Goal: Find specific page/section: Find specific page/section

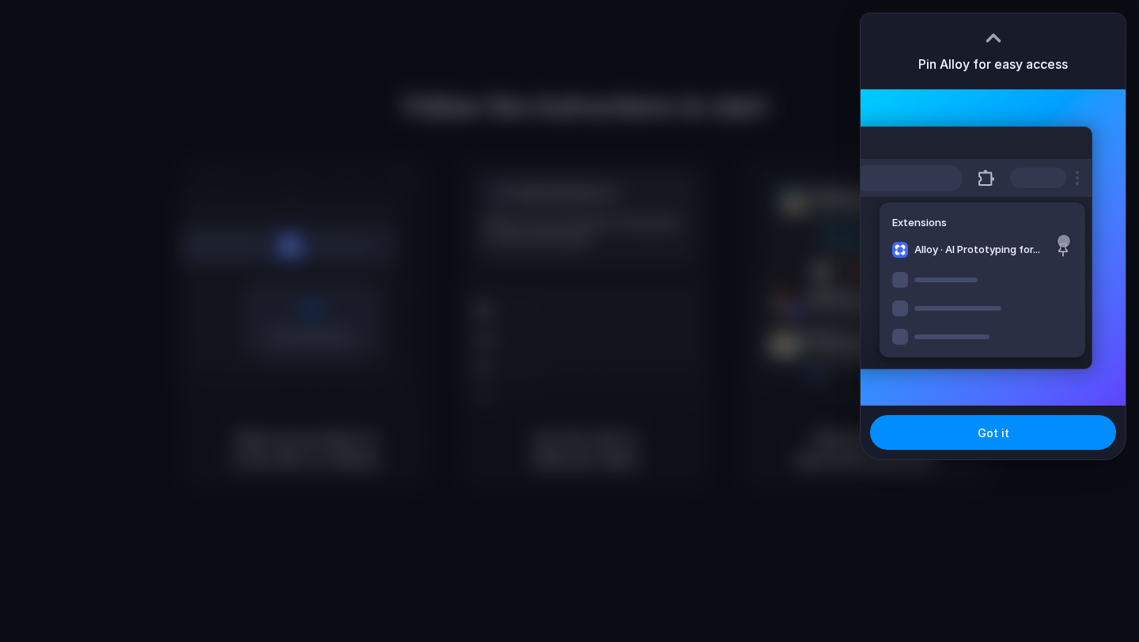
click at [638, 182] on div at bounding box center [569, 321] width 1139 height 642
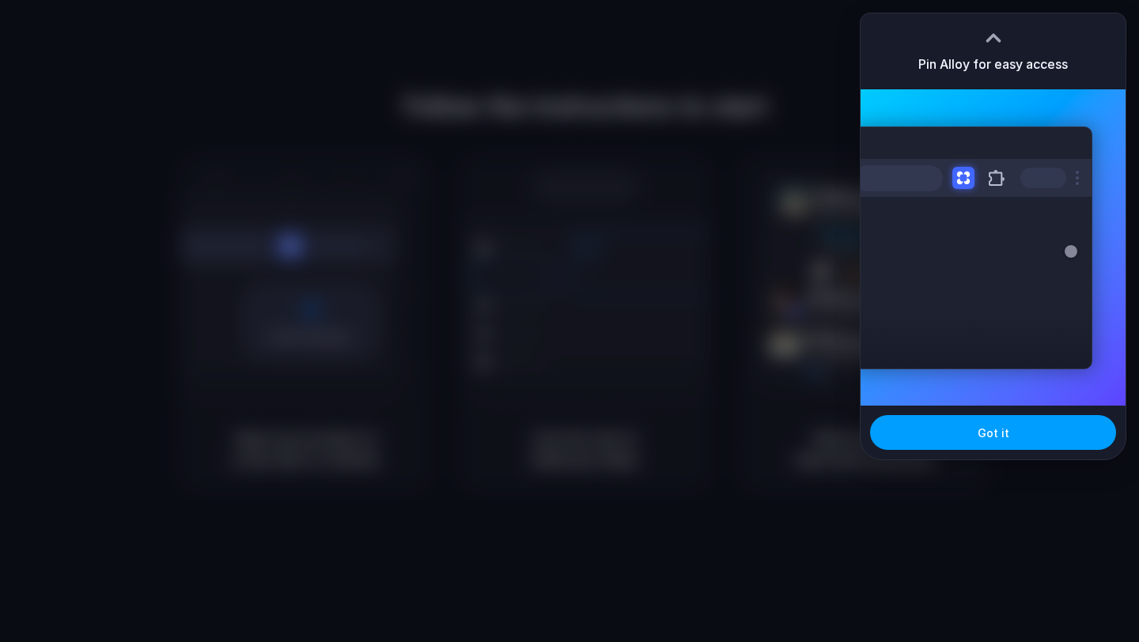
click at [997, 437] on span "Got it" at bounding box center [994, 433] width 32 height 17
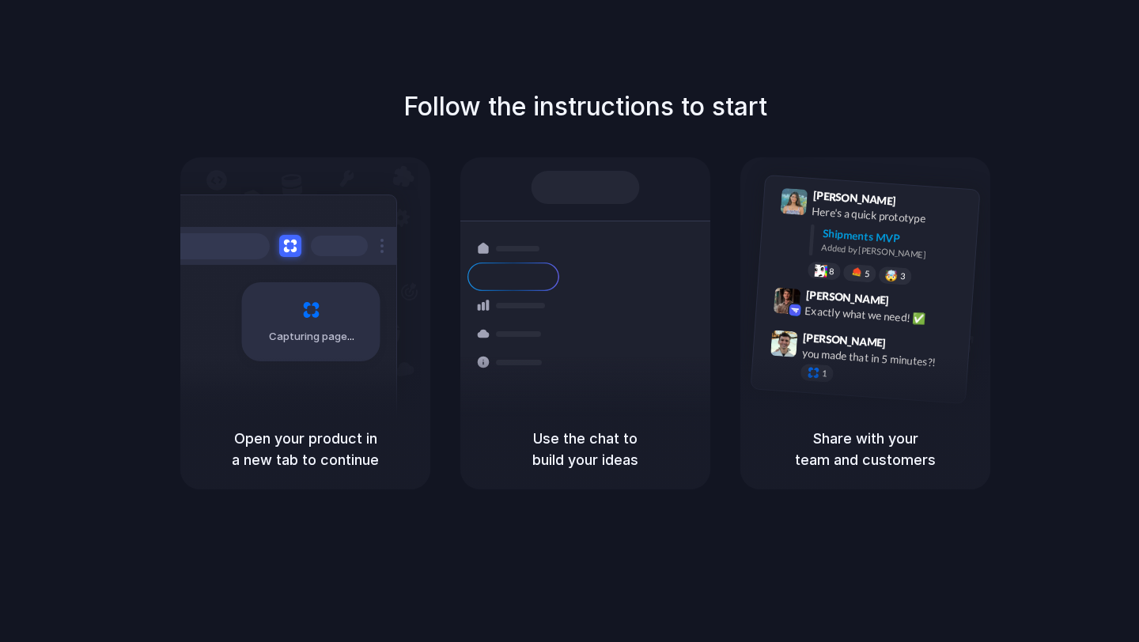
click at [1088, 87] on div "Follow the instructions to start Capturing page Open your product in a new tab …" at bounding box center [585, 337] width 1171 height 674
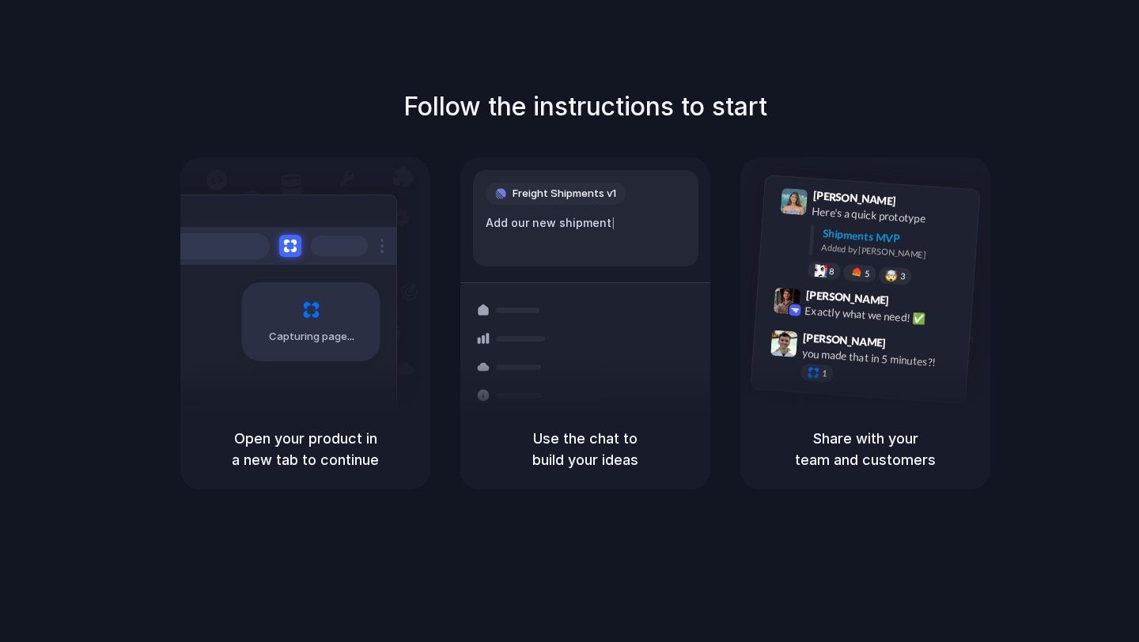
click at [664, 57] on div "Follow the instructions to start Capturing page Open your product in a new tab …" at bounding box center [585, 337] width 1171 height 674
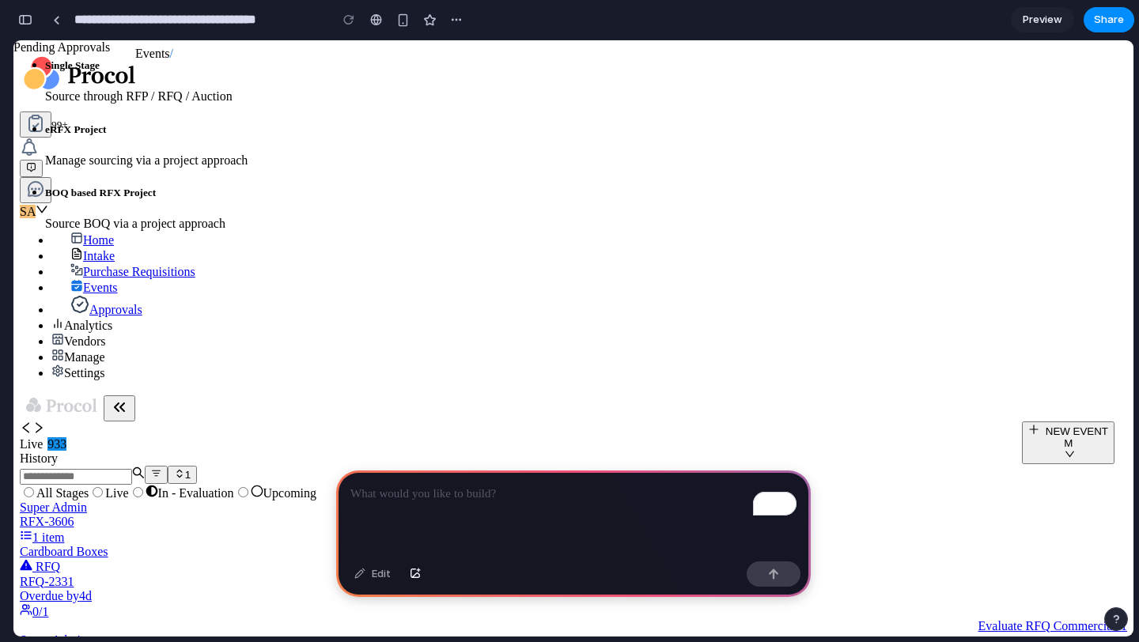
click at [130, 265] on span "Purchase Requisitions" at bounding box center [139, 271] width 112 height 13
click at [534, 501] on p "To enrich screen reader interactions, please activate Accessibility in Grammarl…" at bounding box center [573, 494] width 446 height 19
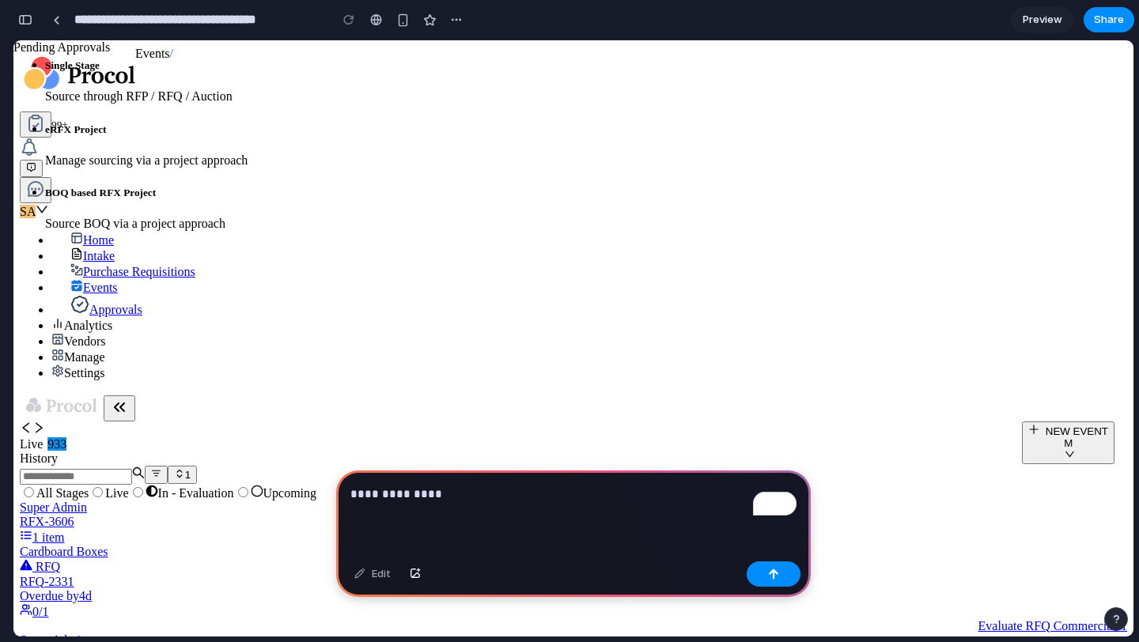
scroll to position [0, 0]
click at [407, 495] on p "**********" at bounding box center [573, 494] width 446 height 19
click at [575, 495] on p "**********" at bounding box center [573, 494] width 446 height 19
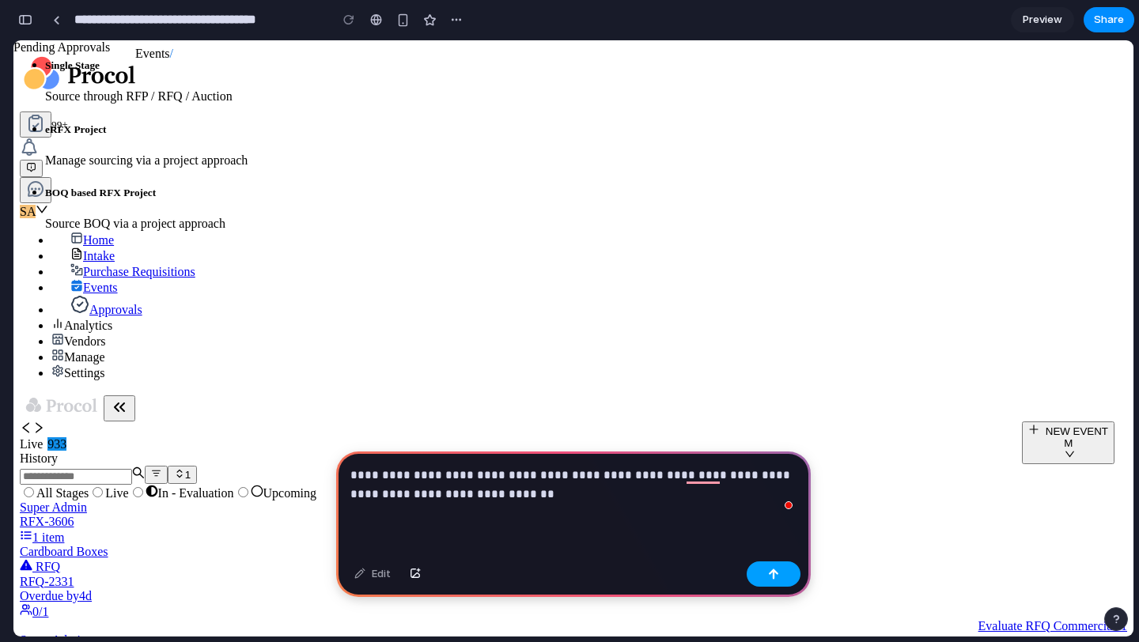
click at [775, 574] on div "button" at bounding box center [773, 574] width 11 height 11
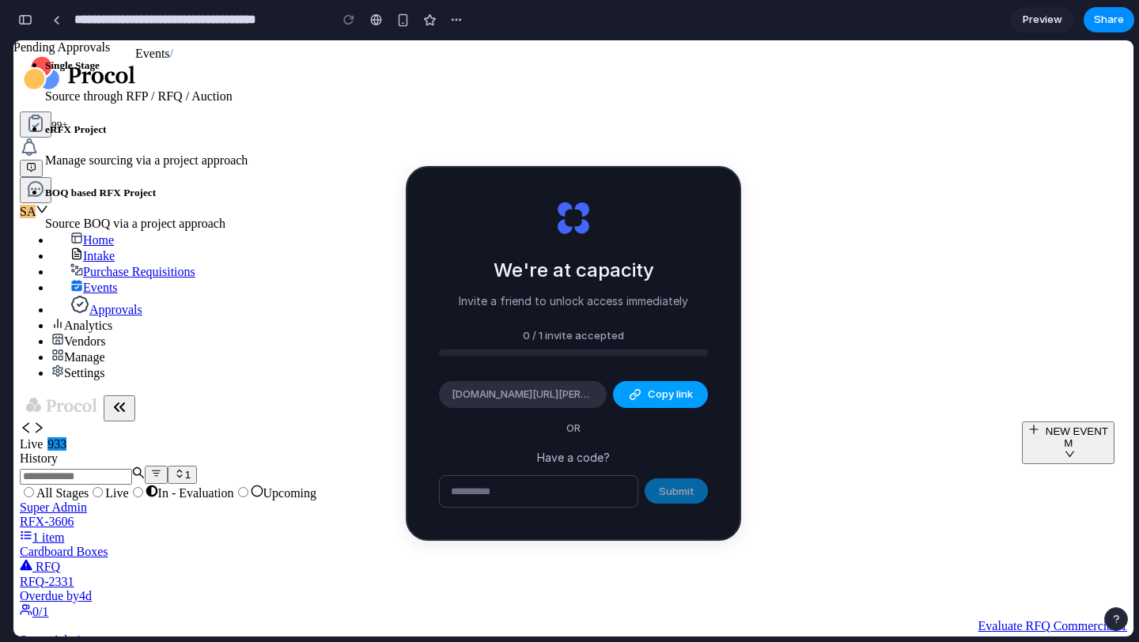
click at [649, 393] on span "Copy link" at bounding box center [670, 395] width 45 height 16
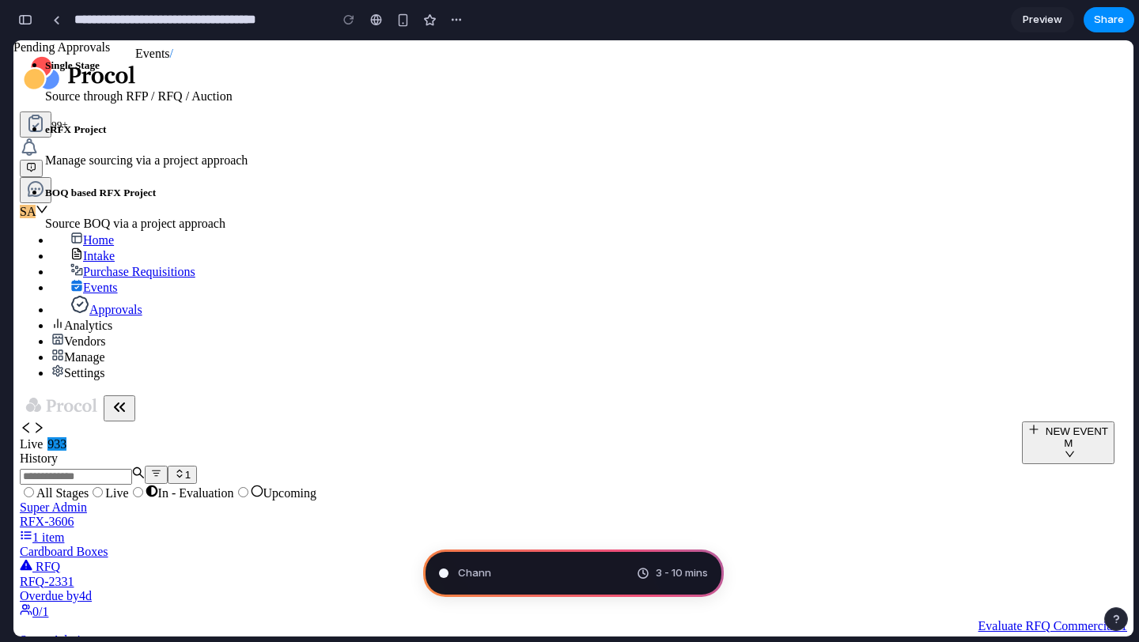
type input "**********"
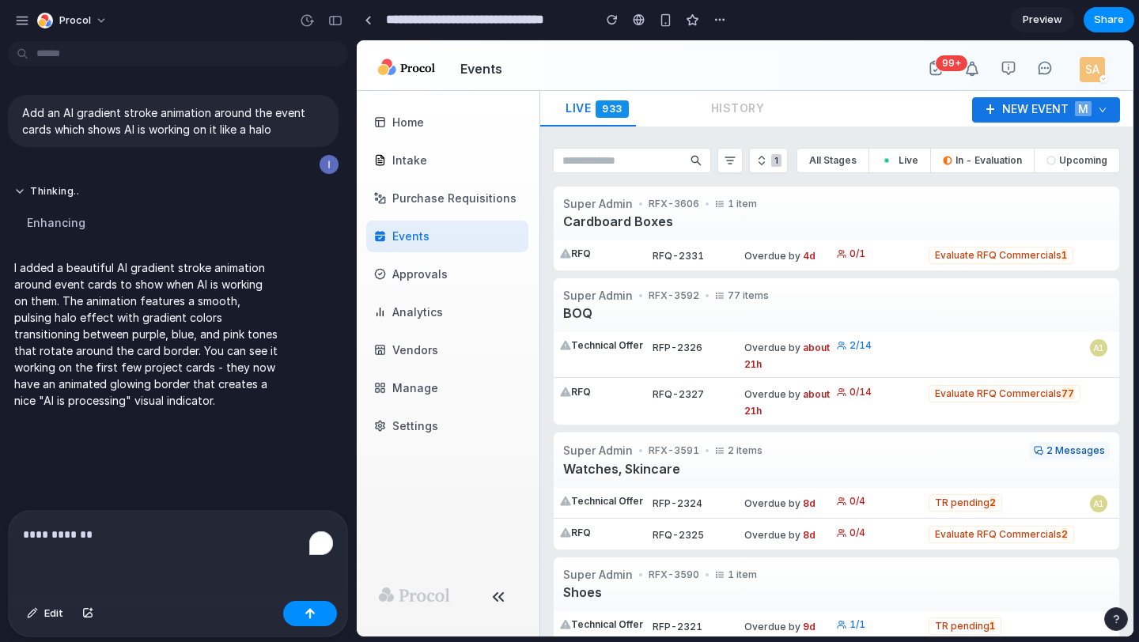
click at [89, 543] on p "**********" at bounding box center [178, 534] width 310 height 19
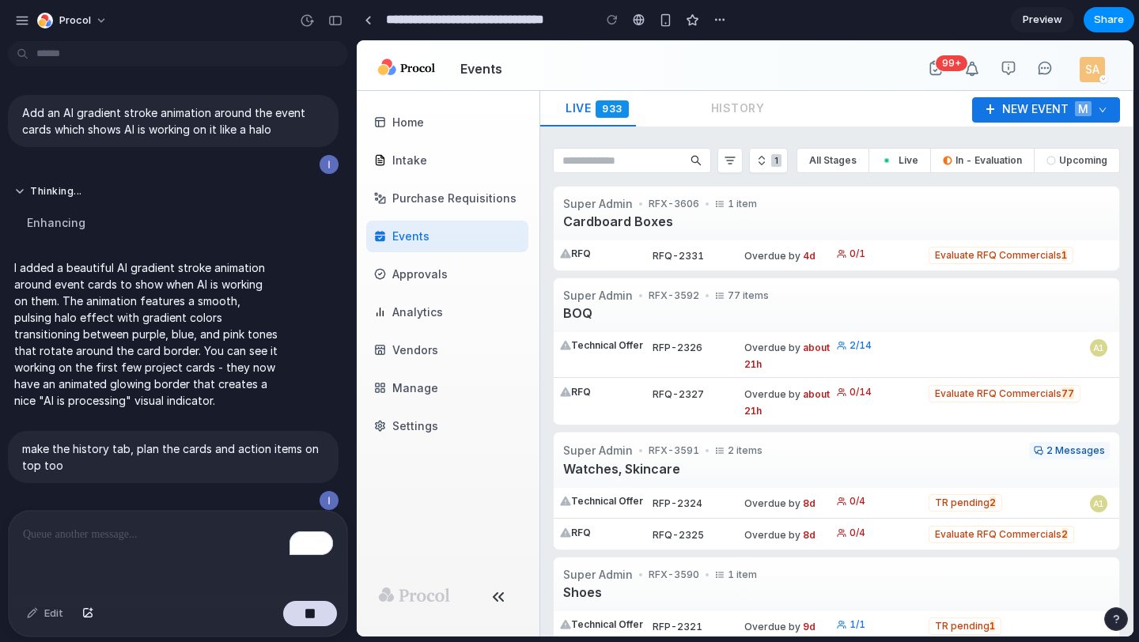
scroll to position [9, 0]
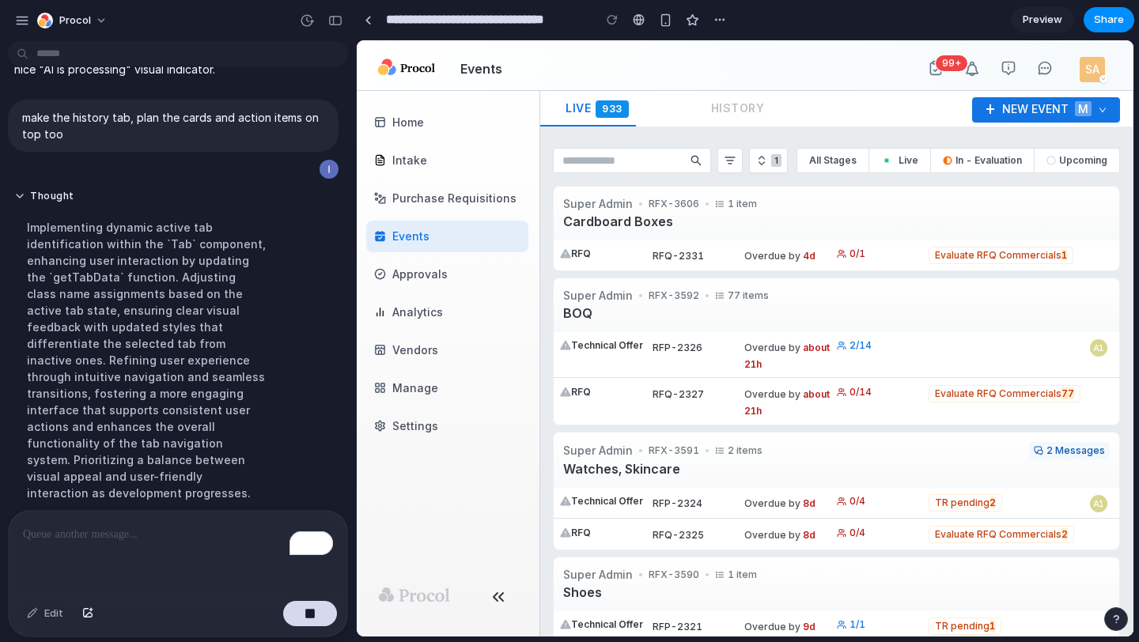
scroll to position [325, 0]
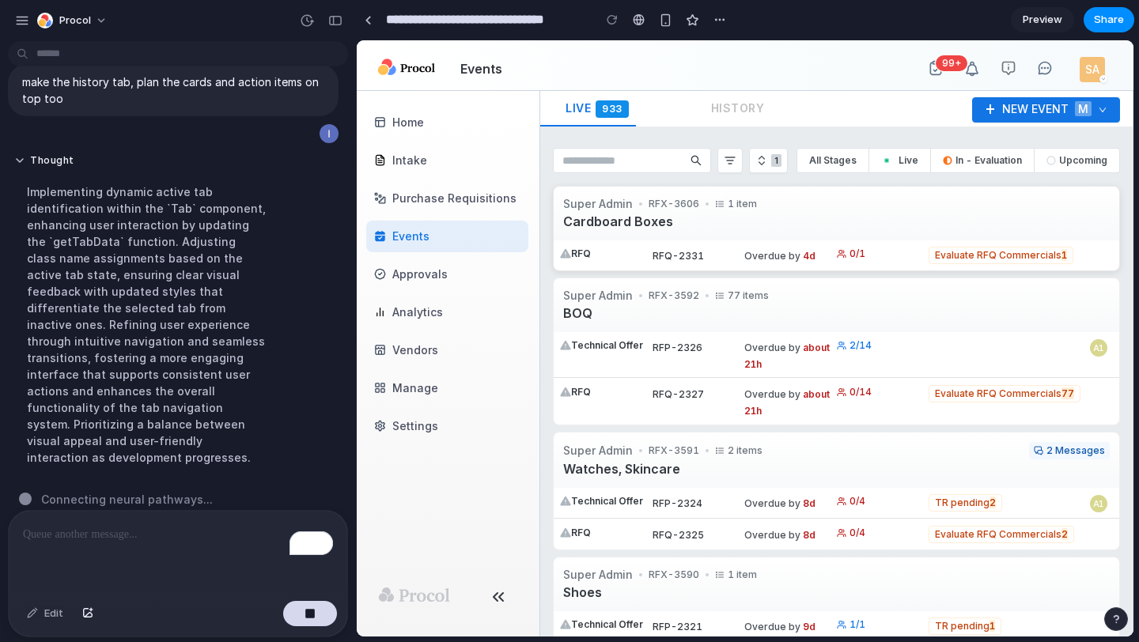
click at [671, 204] on div "RFX-3606" at bounding box center [669, 204] width 60 height 14
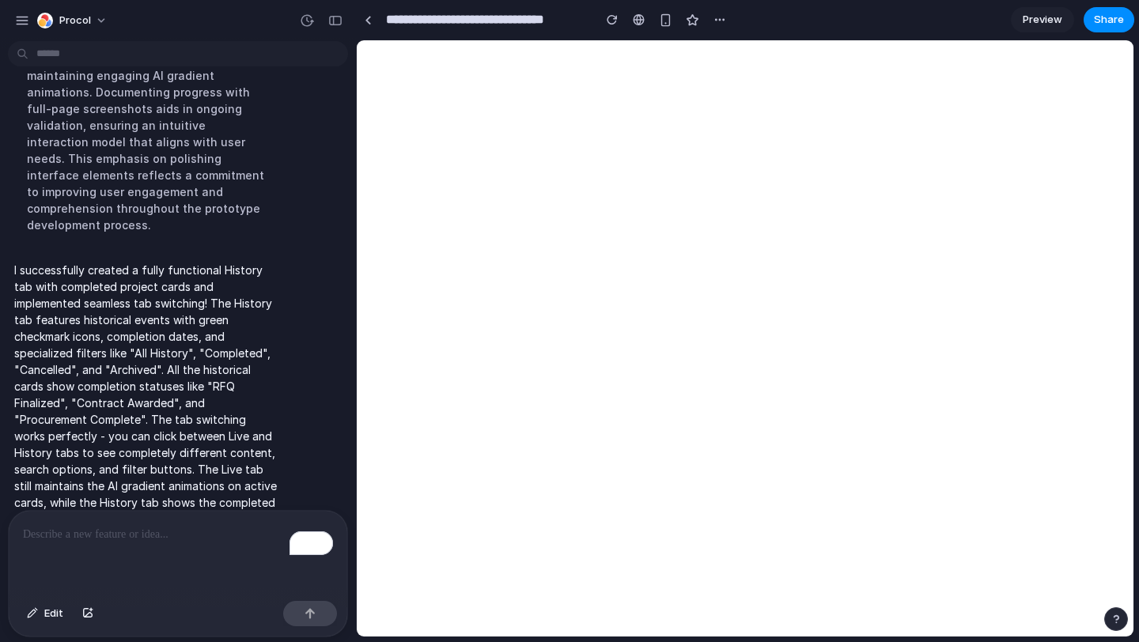
scroll to position [0, 0]
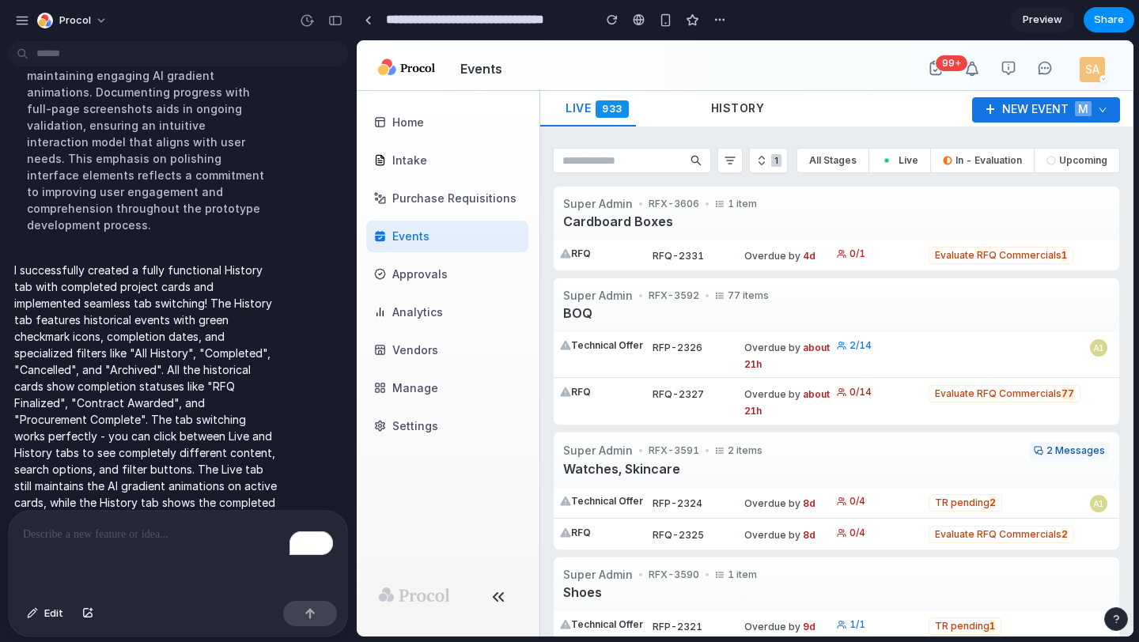
click at [740, 112] on span "History" at bounding box center [738, 107] width 54 height 13
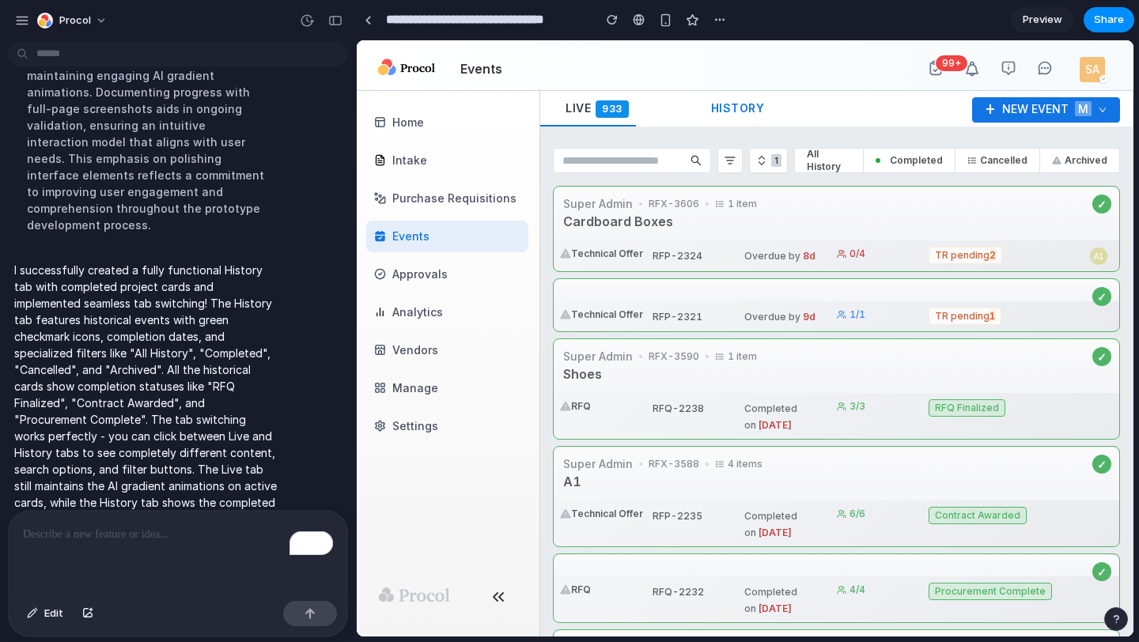
click at [591, 119] on div "Live 933" at bounding box center [600, 109] width 120 height 36
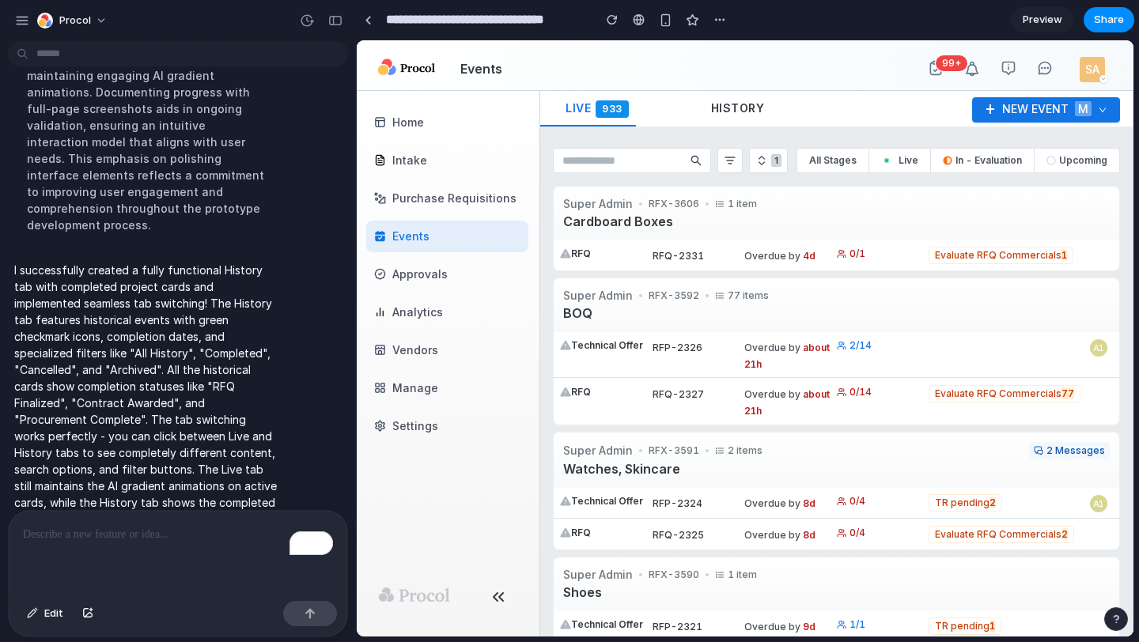
click at [754, 103] on span "History" at bounding box center [738, 107] width 54 height 13
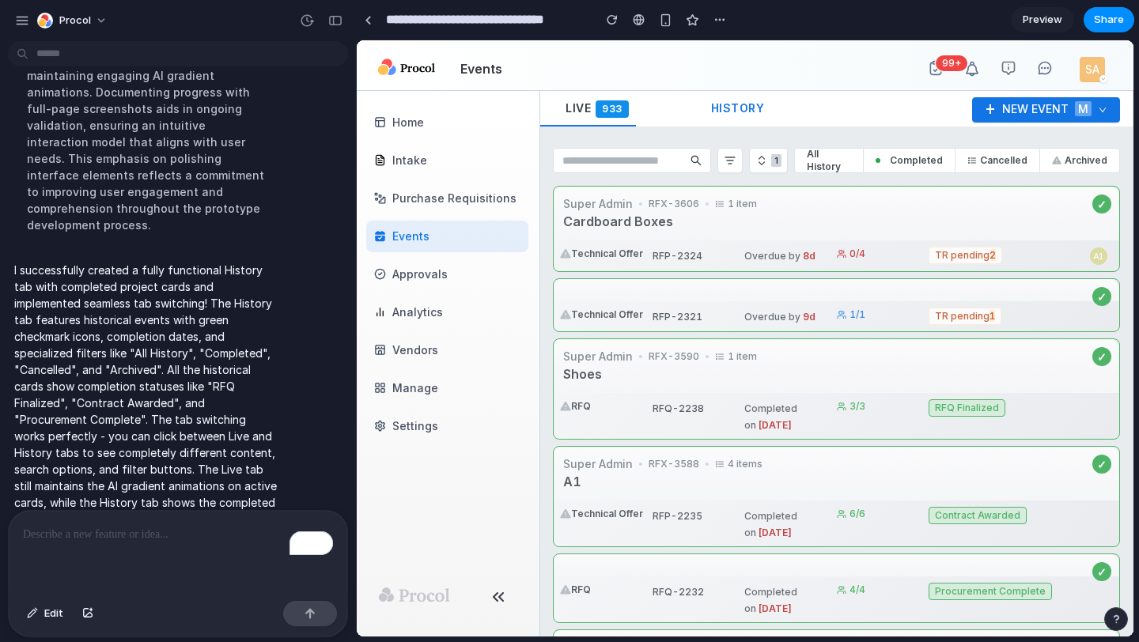
click at [571, 111] on span "Live" at bounding box center [578, 107] width 25 height 13
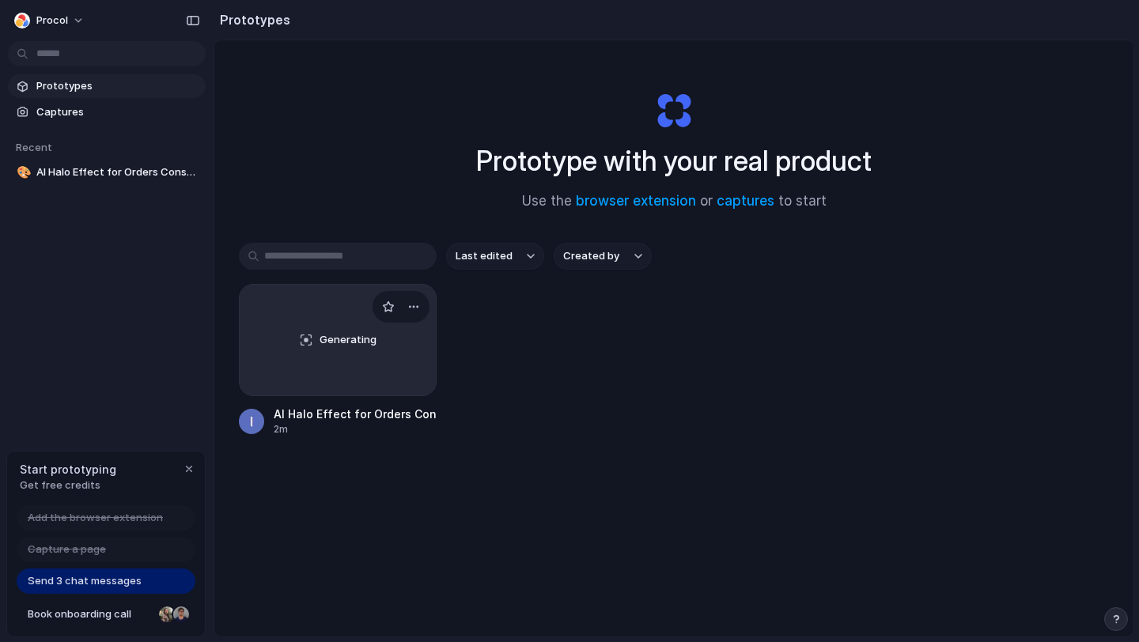
click at [322, 335] on span "Generating" at bounding box center [348, 340] width 57 height 16
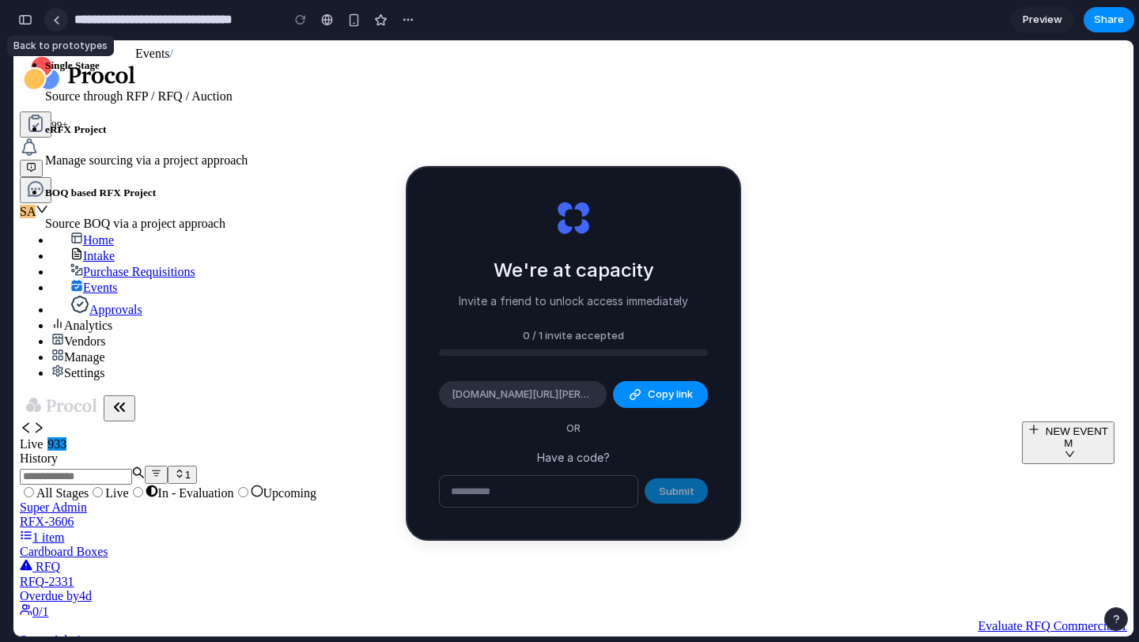
click at [54, 21] on div at bounding box center [56, 20] width 7 height 9
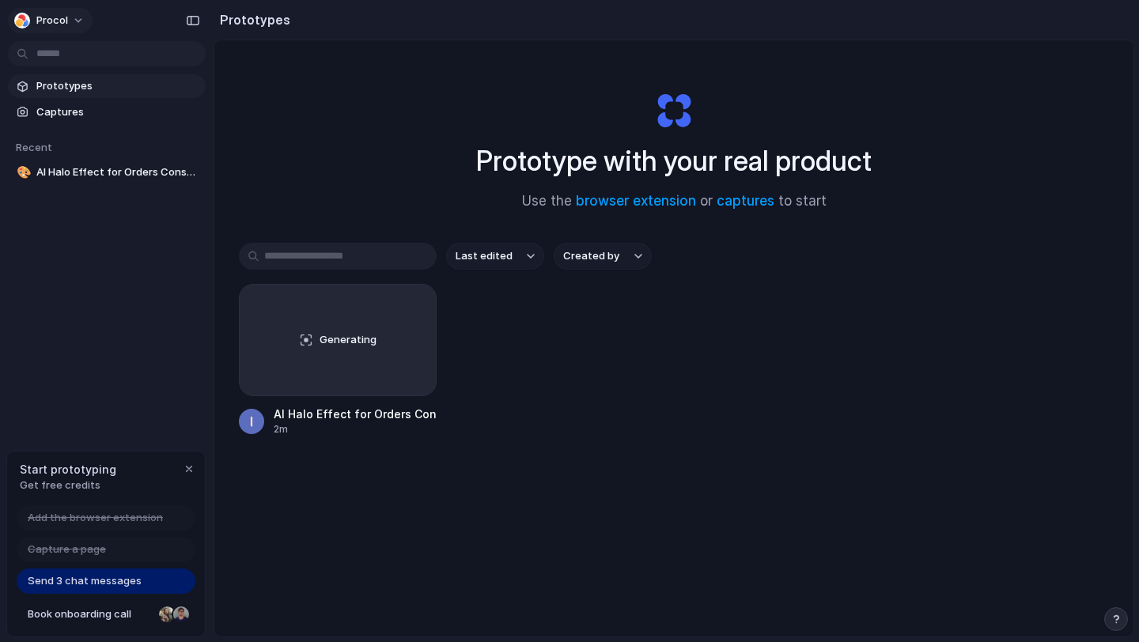
click at [77, 16] on button "Procol" at bounding box center [50, 20] width 85 height 25
click at [336, 108] on div "Settings Invite members Change theme Sign out" at bounding box center [569, 321] width 1139 height 642
click at [79, 581] on span "Send 3 chat messages" at bounding box center [85, 581] width 114 height 16
click at [317, 361] on div "Generating" at bounding box center [338, 340] width 196 height 111
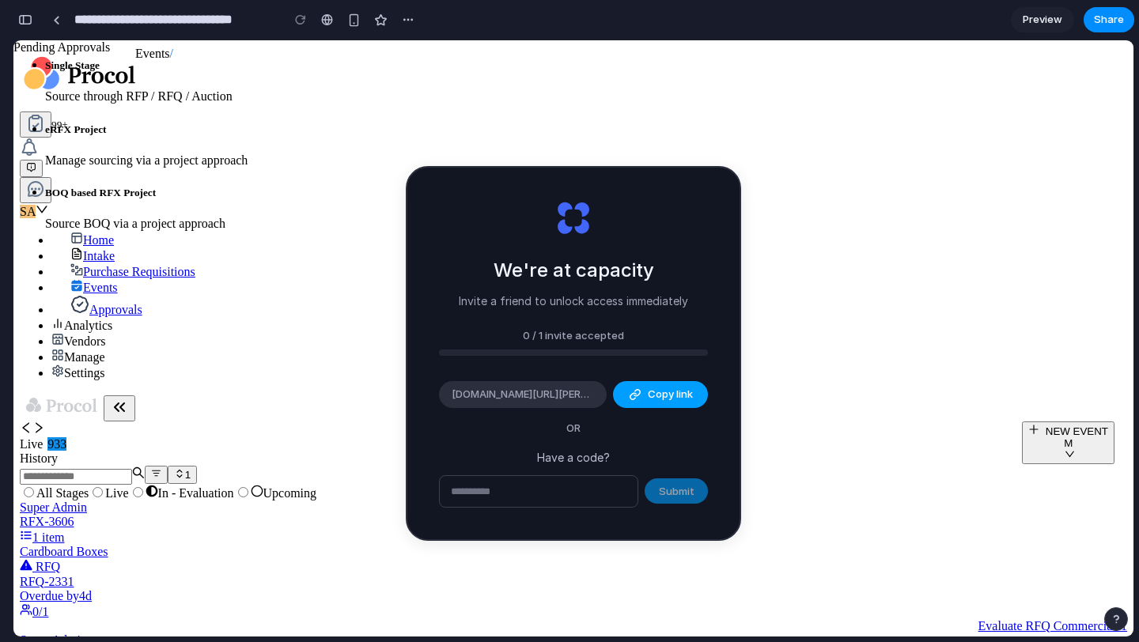
click at [681, 390] on span "Copy link" at bounding box center [670, 395] width 45 height 16
click at [834, 70] on div "Events / 99+ SA" at bounding box center [573, 133] width 1107 height 172
click at [663, 392] on span "Copy link" at bounding box center [670, 395] width 45 height 16
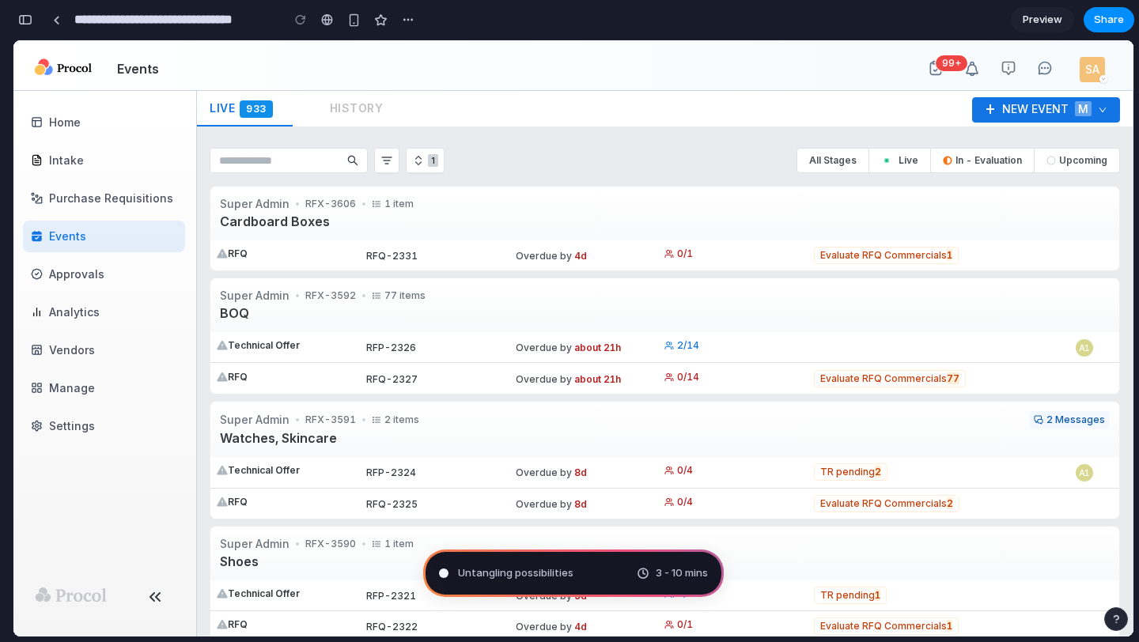
drag, startPoint x: 452, startPoint y: 577, endPoint x: 569, endPoint y: 573, distance: 117.1
click at [569, 573] on div "Untangling possibilities" at bounding box center [506, 574] width 134 height 16
drag, startPoint x: 486, startPoint y: 573, endPoint x: 617, endPoint y: 573, distance: 131.3
click at [617, 573] on div "Channeling Steve Jobs 3 - 10 mins" at bounding box center [573, 573] width 301 height 47
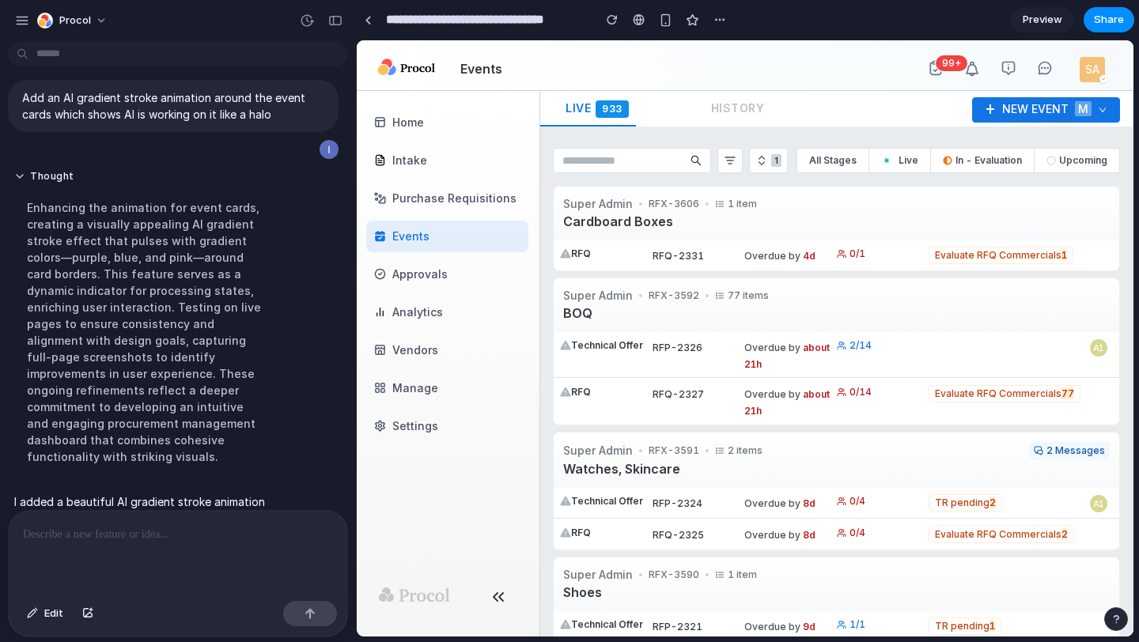
scroll to position [148, 0]
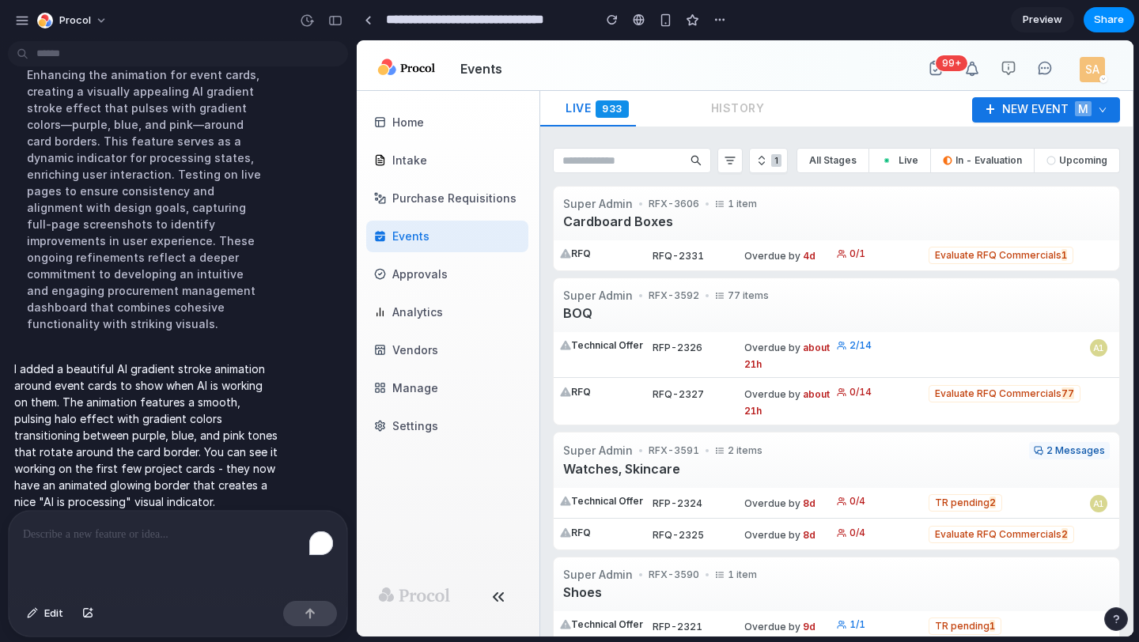
click at [185, 532] on p "To enrich screen reader interactions, please activate Accessibility in Grammarl…" at bounding box center [178, 534] width 310 height 19
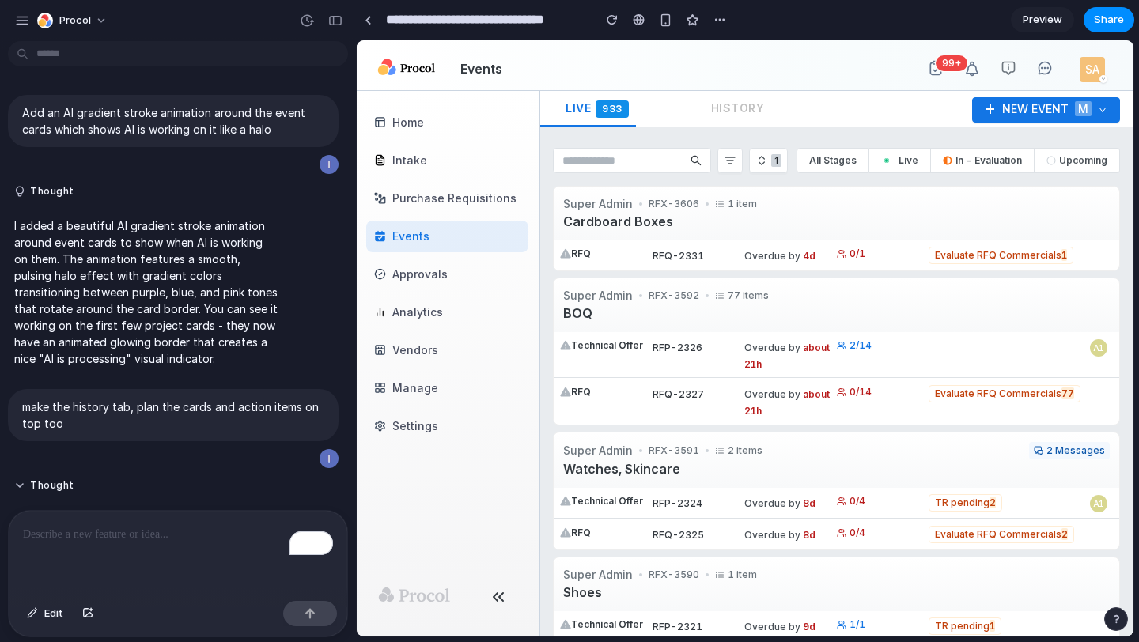
scroll to position [574, 0]
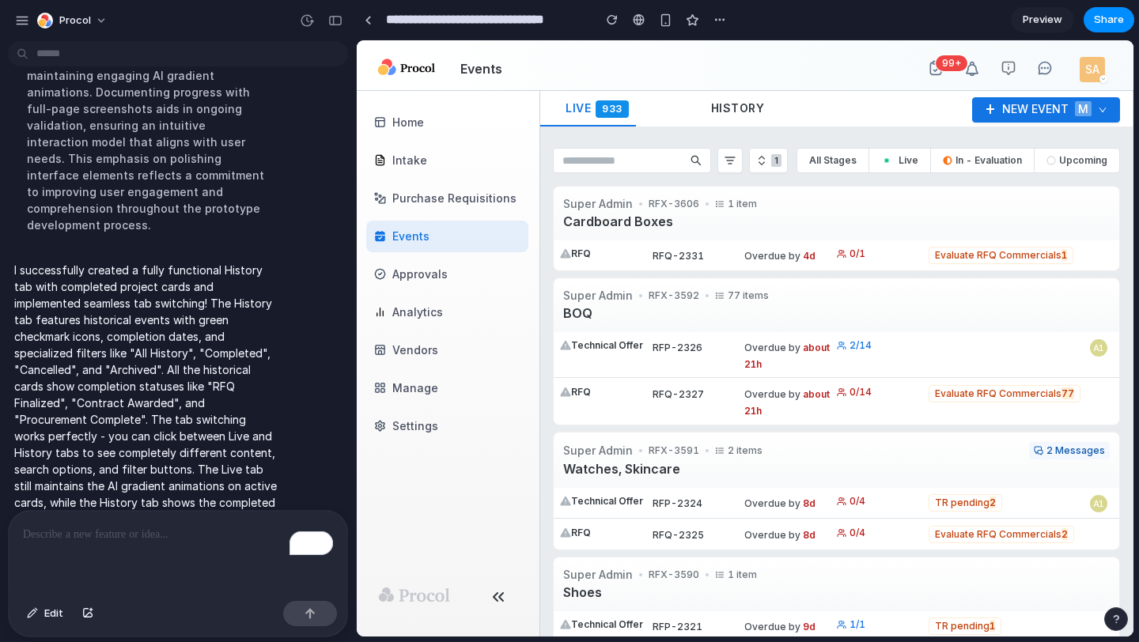
click at [722, 103] on span "History" at bounding box center [738, 107] width 54 height 13
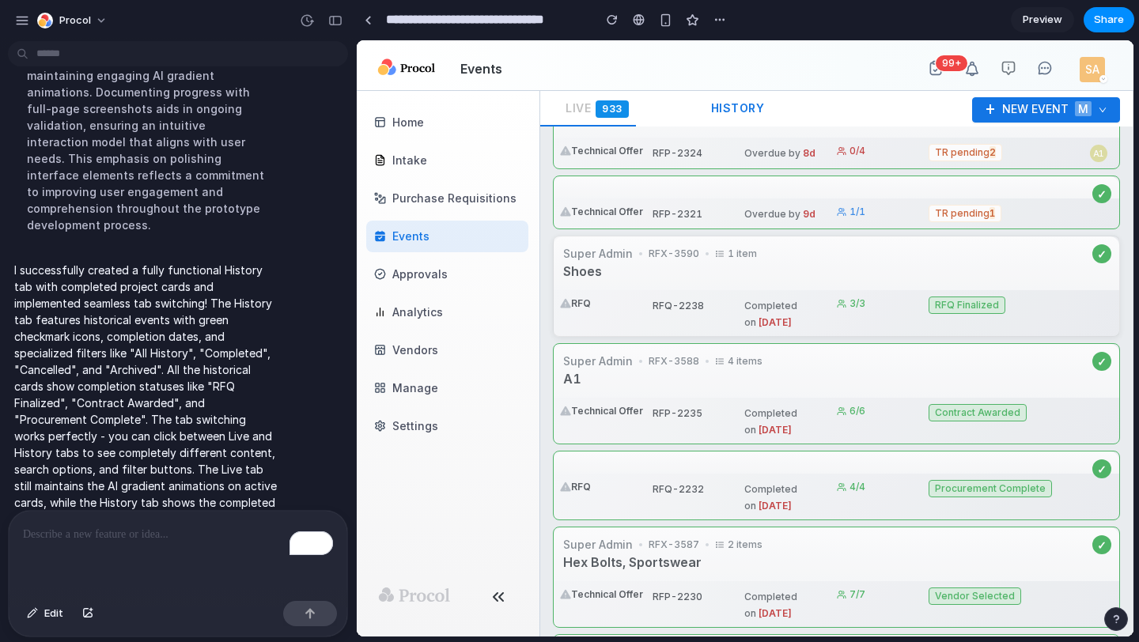
scroll to position [0, 0]
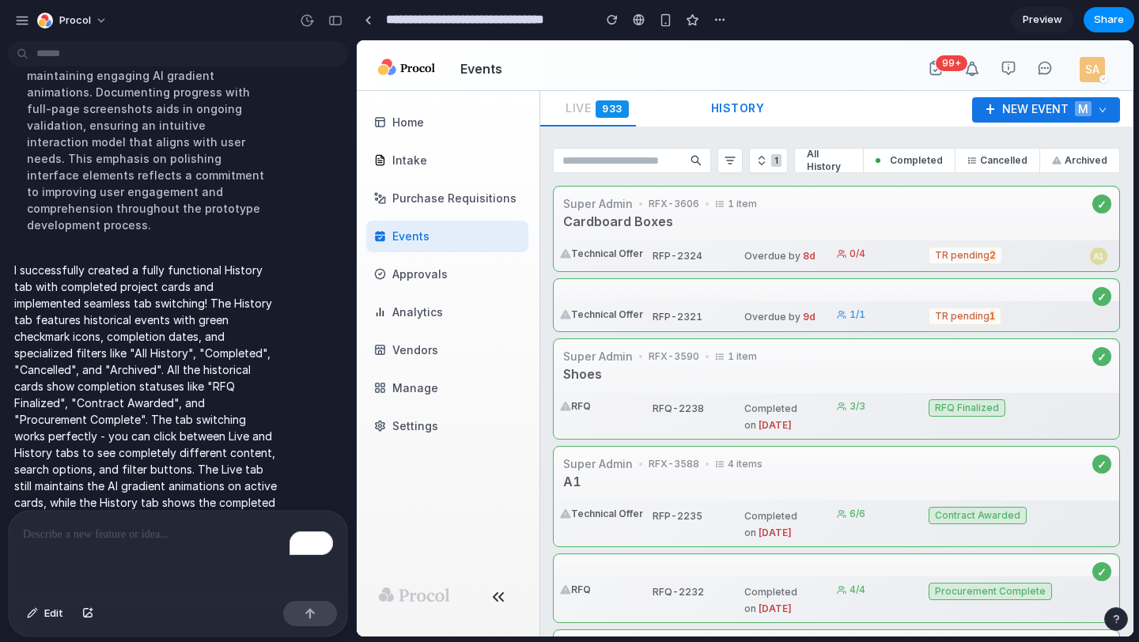
click at [712, 108] on span "History" at bounding box center [738, 107] width 54 height 13
click at [592, 108] on span "Live 933" at bounding box center [601, 107] width 70 height 13
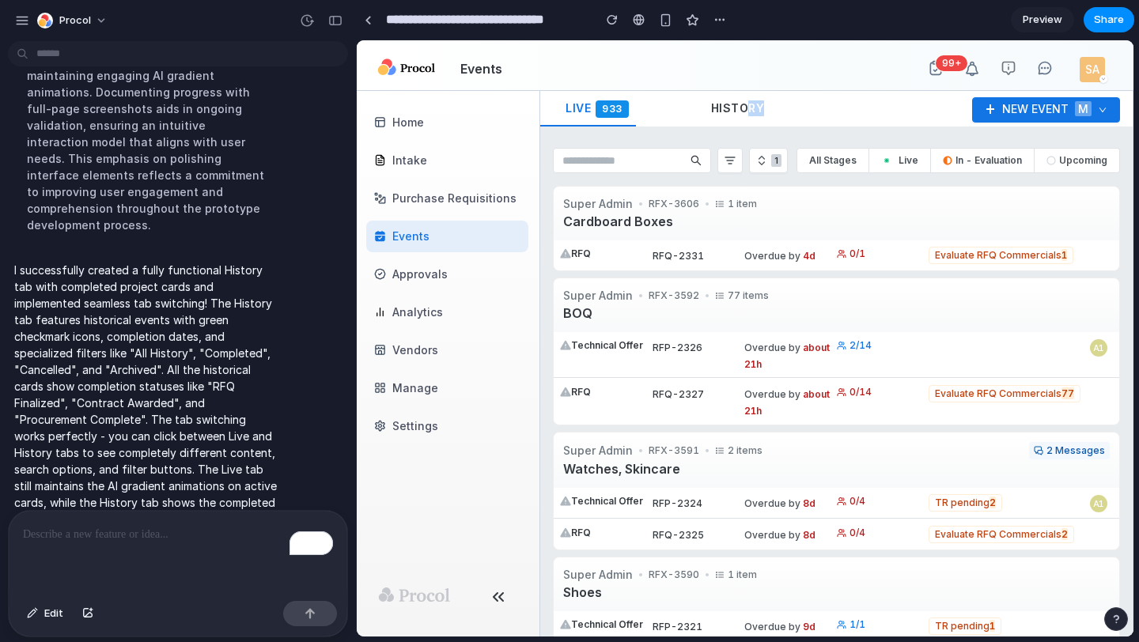
click at [744, 116] on div "History" at bounding box center [738, 108] width 104 height 35
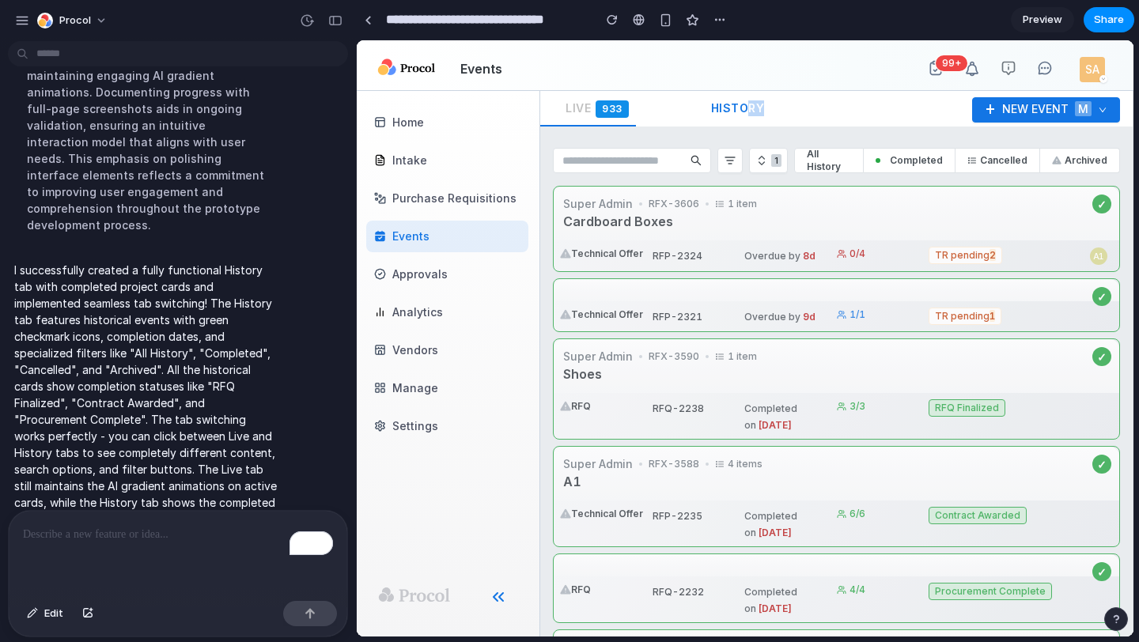
click at [498, 596] on icon "button" at bounding box center [498, 597] width 19 height 19
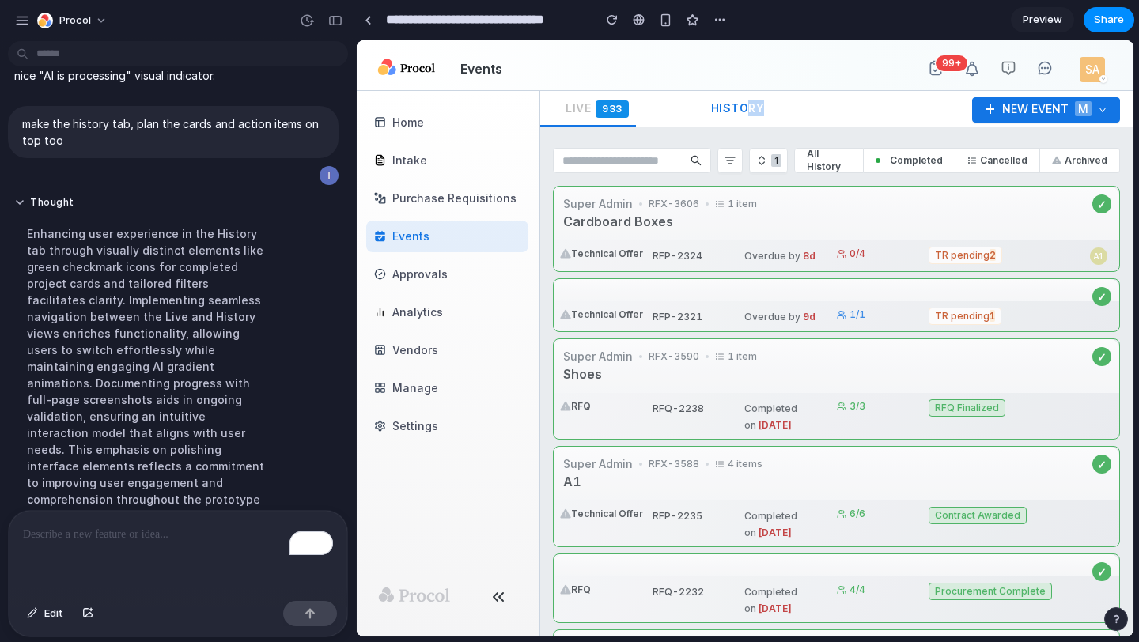
scroll to position [247, 0]
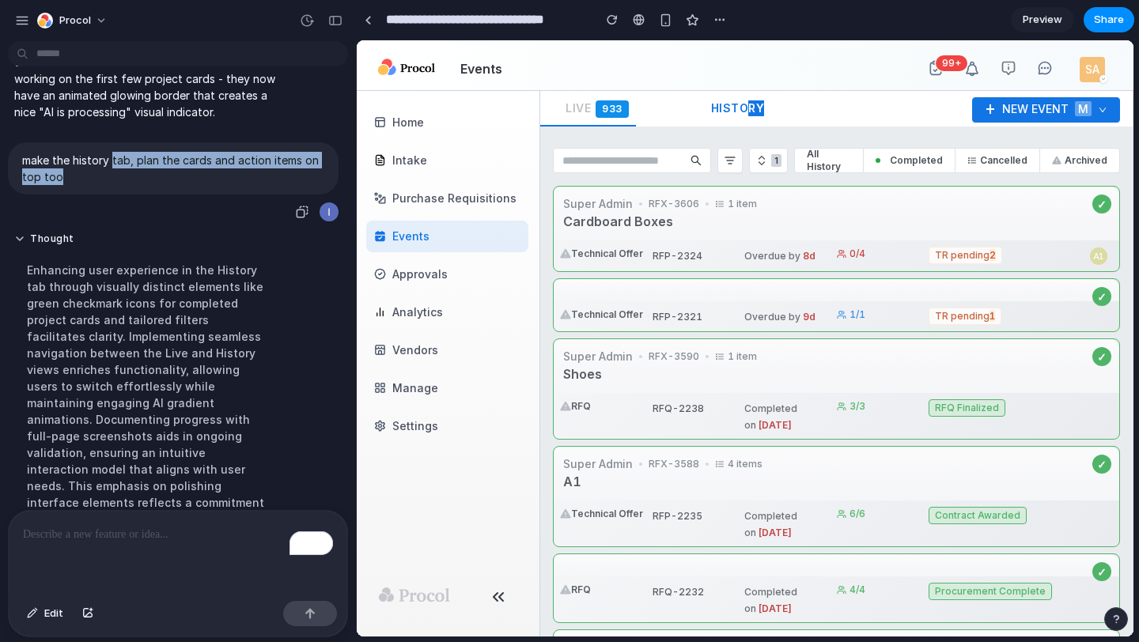
drag, startPoint x: 111, startPoint y: 163, endPoint x: 243, endPoint y: 168, distance: 132.2
click at [243, 168] on p "make the history tab, plan the cards and action items on top too" at bounding box center [173, 168] width 302 height 33
click at [979, 153] on label "Cancelled" at bounding box center [997, 160] width 85 height 25
click at [978, 161] on span "Cancelled" at bounding box center [997, 160] width 60 height 13
click at [592, 103] on span "Live 933" at bounding box center [601, 107] width 70 height 13
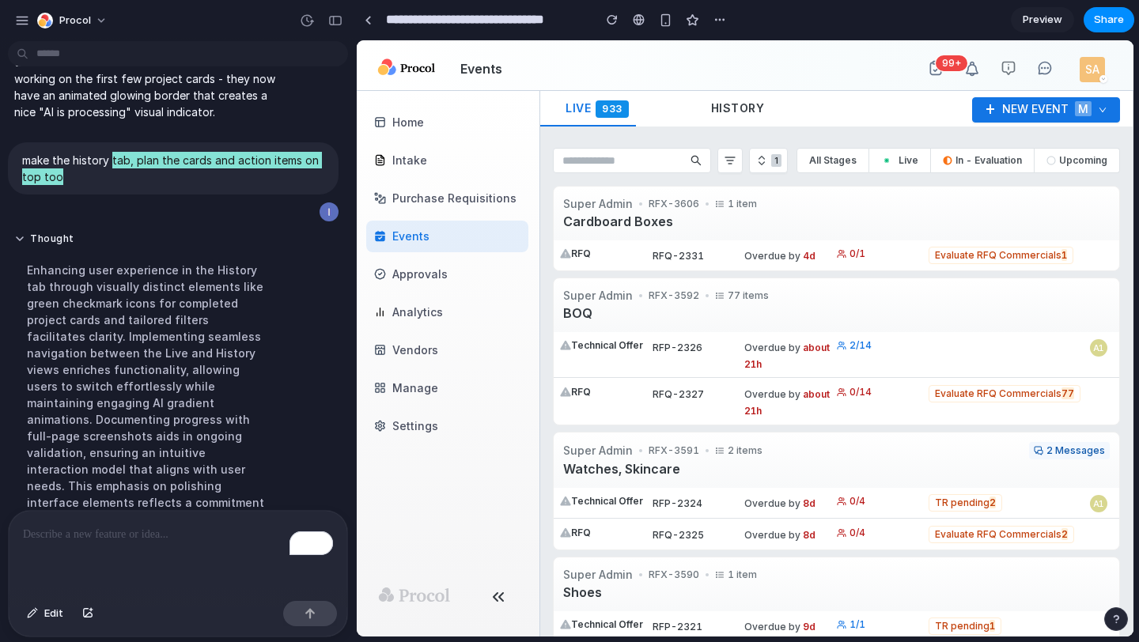
click at [727, 115] on div "History" at bounding box center [738, 108] width 104 height 35
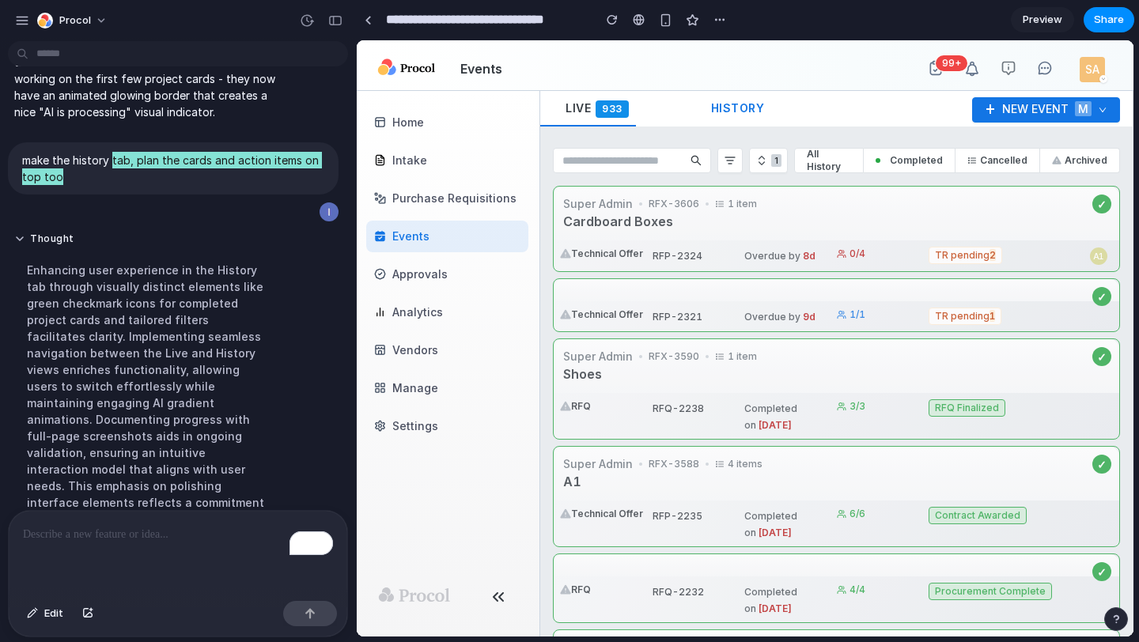
click at [547, 112] on div "Live 933" at bounding box center [600, 109] width 120 height 36
